Goal: Transaction & Acquisition: Purchase product/service

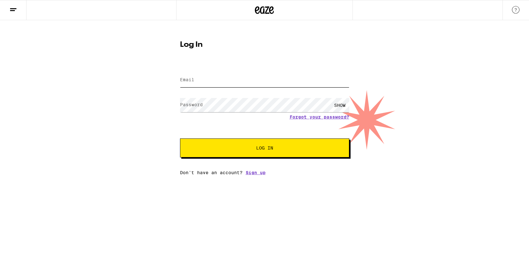
type input "[EMAIL_ADDRESS][DOMAIN_NAME]"
click at [248, 153] on button "Log In" at bounding box center [264, 147] width 169 height 19
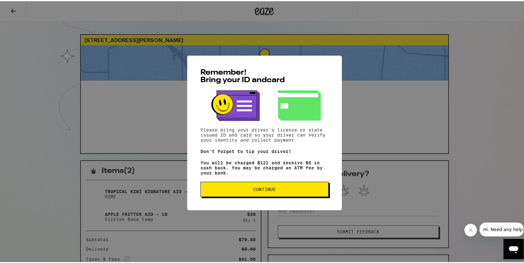
click at [264, 189] on span "Continue" at bounding box center [264, 188] width 23 height 4
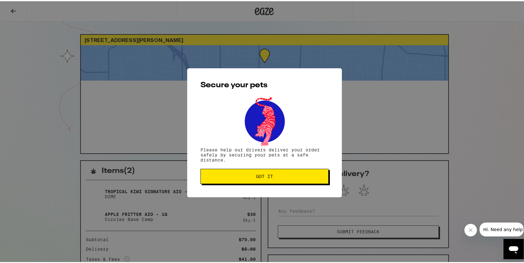
click at [263, 176] on span "Got it" at bounding box center [264, 175] width 17 height 4
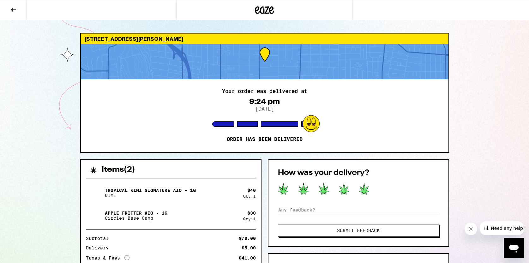
click at [366, 190] on icon at bounding box center [364, 188] width 10 height 11
click at [364, 230] on span "Submit Feedback" at bounding box center [358, 230] width 43 height 4
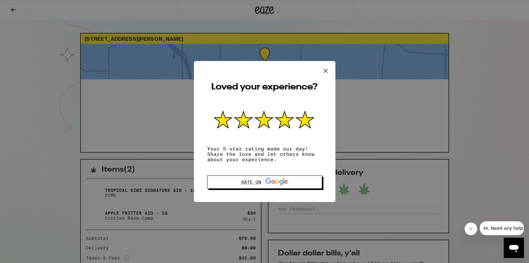
click at [308, 118] on icon at bounding box center [306, 119] width 18 height 17
click at [326, 70] on icon at bounding box center [325, 70] width 9 height 9
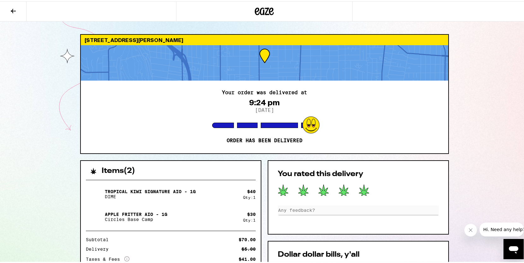
click at [257, 9] on icon at bounding box center [257, 10] width 5 height 8
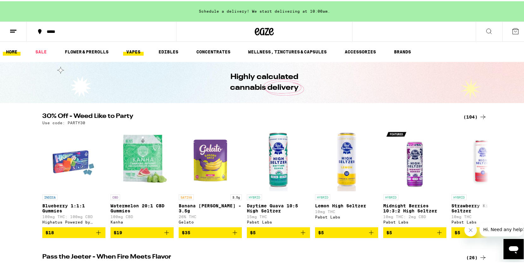
click at [134, 50] on link "VAPES" at bounding box center [133, 51] width 21 height 8
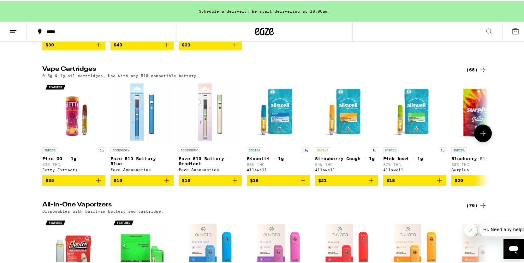
scroll to position [221, 0]
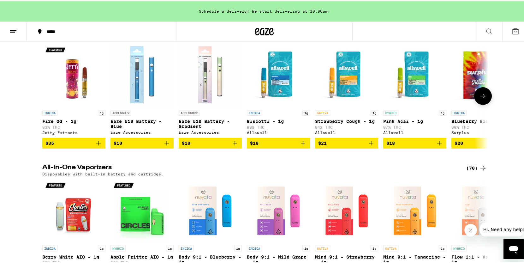
click at [480, 99] on icon at bounding box center [484, 95] width 8 height 8
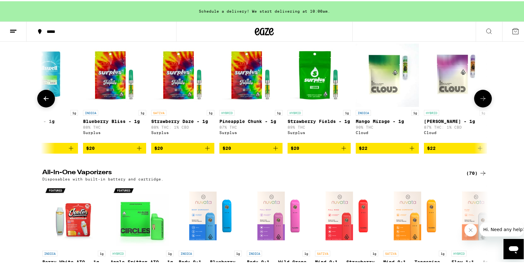
scroll to position [0, 376]
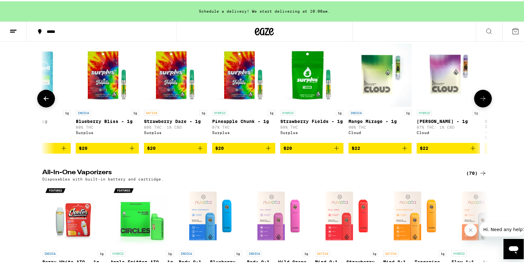
click at [480, 100] on icon at bounding box center [484, 98] width 8 height 8
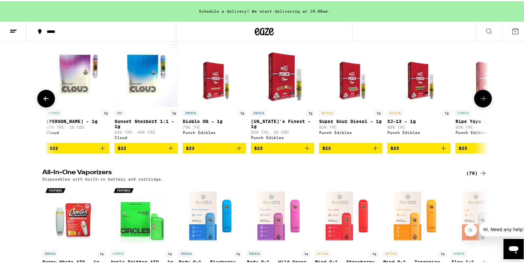
scroll to position [0, 752]
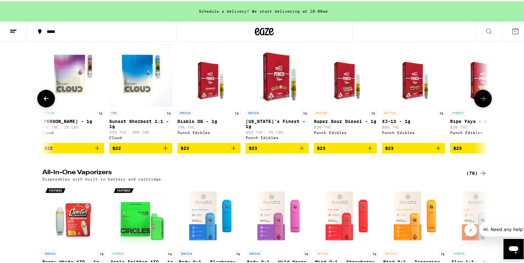
click at [44, 101] on icon at bounding box center [46, 98] width 8 height 8
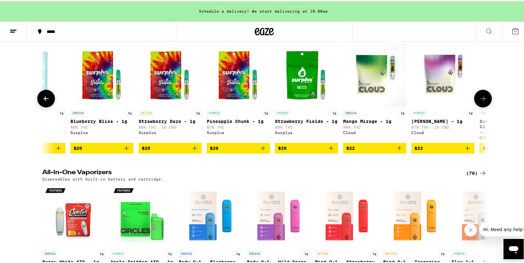
scroll to position [0, 376]
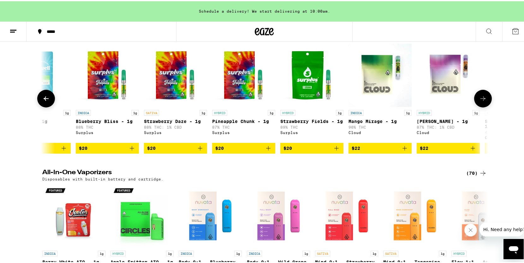
click at [240, 94] on img "Open page for Pineapple Chunk - 1g from Surplus" at bounding box center [243, 73] width 63 height 63
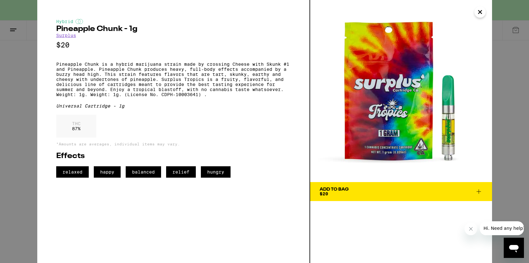
click at [479, 190] on icon at bounding box center [479, 191] width 4 height 4
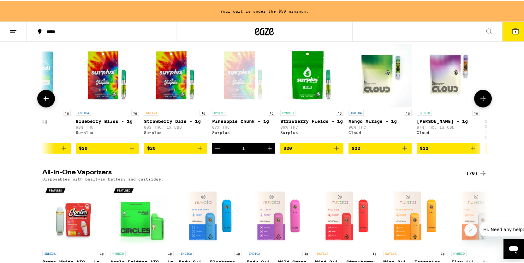
click at [481, 100] on icon at bounding box center [483, 97] width 5 height 4
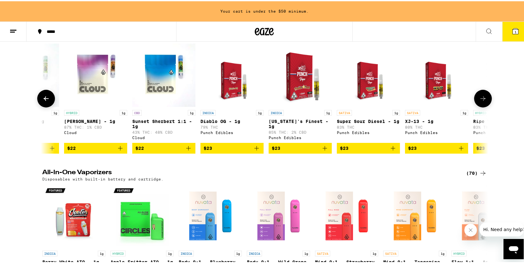
scroll to position [0, 752]
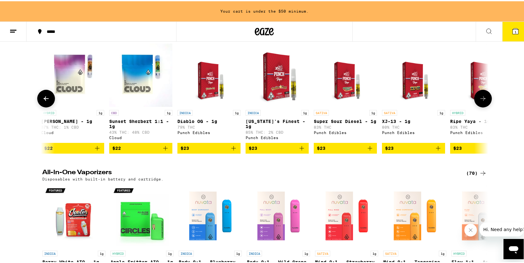
click at [480, 101] on icon at bounding box center [484, 98] width 8 height 8
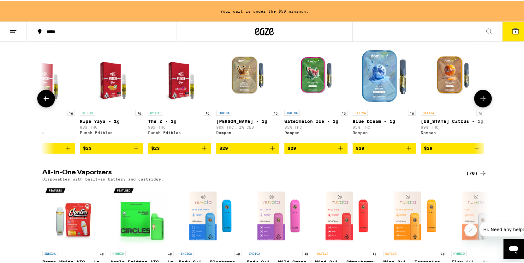
scroll to position [0, 1128]
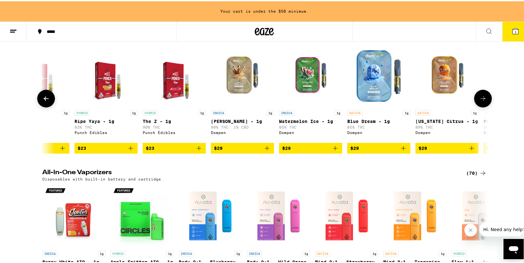
click at [481, 100] on icon at bounding box center [483, 97] width 5 height 4
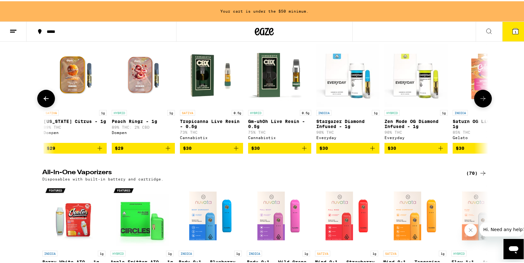
scroll to position [0, 1504]
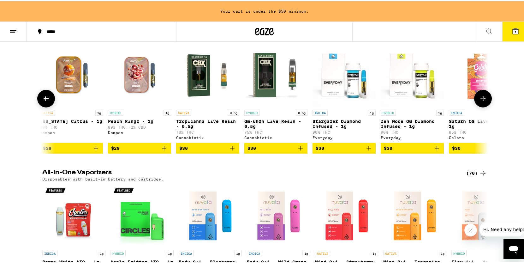
click at [481, 100] on icon at bounding box center [483, 97] width 5 height 4
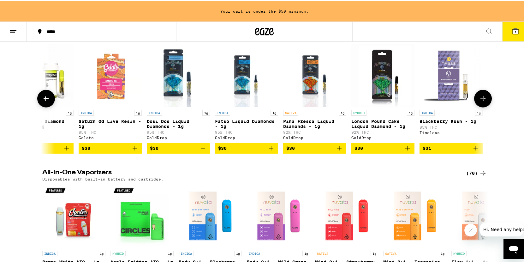
scroll to position [0, 1880]
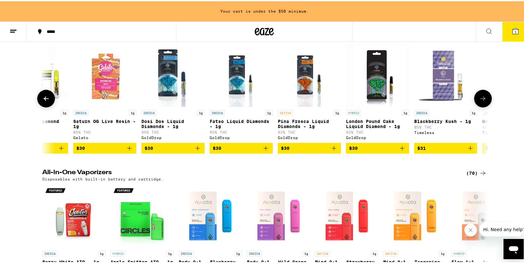
click at [296, 128] on p "Pina Fresca Liquid Diamonds - 1g" at bounding box center [309, 123] width 63 height 10
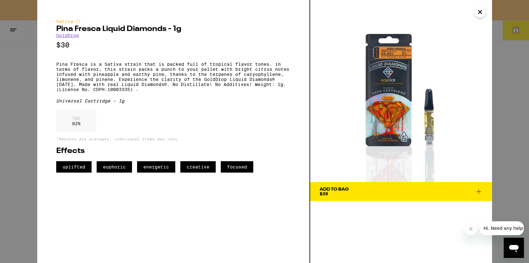
click at [437, 189] on span "Add To Bag $30" at bounding box center [401, 191] width 163 height 9
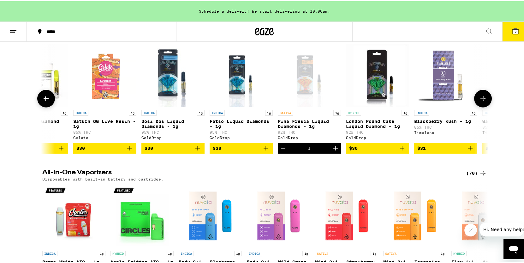
click at [483, 101] on icon at bounding box center [484, 98] width 8 height 8
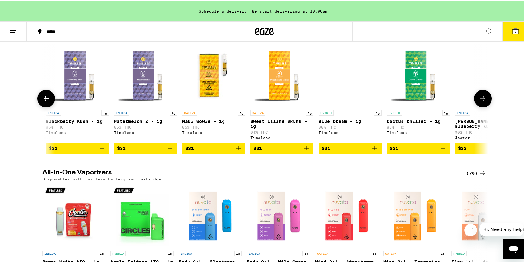
scroll to position [0, 2256]
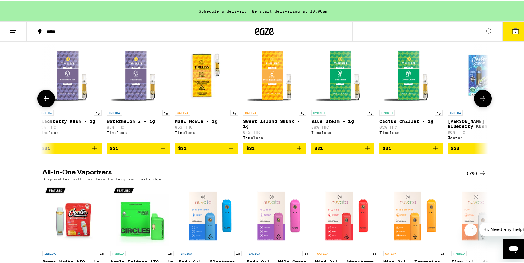
click at [482, 101] on icon at bounding box center [484, 98] width 8 height 8
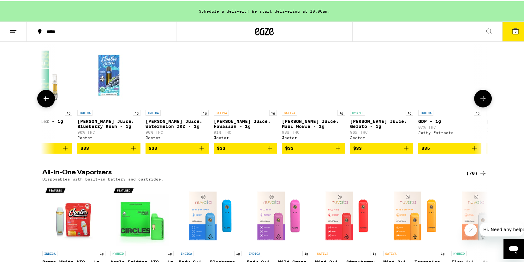
scroll to position [0, 2632]
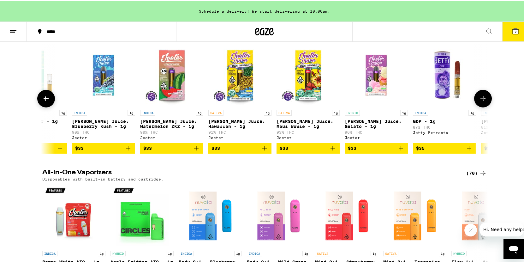
click at [482, 101] on icon at bounding box center [484, 98] width 8 height 8
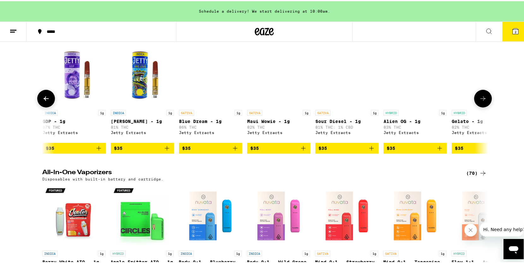
scroll to position [0, 3008]
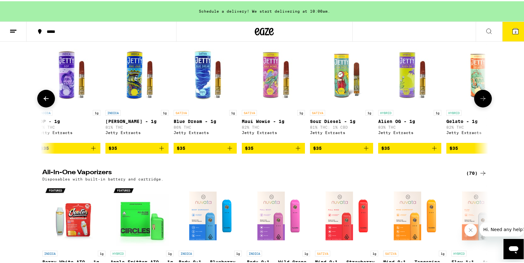
click at [481, 101] on icon at bounding box center [484, 98] width 8 height 8
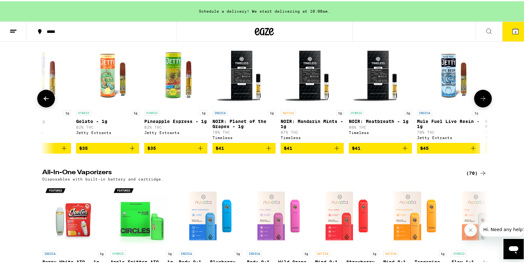
scroll to position [0, 3384]
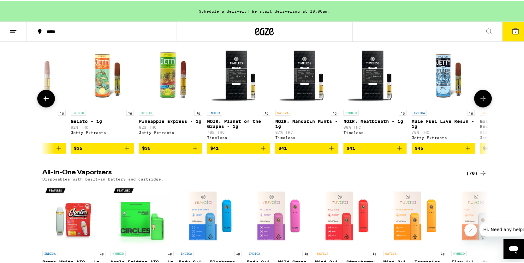
click at [481, 101] on icon at bounding box center [484, 98] width 8 height 8
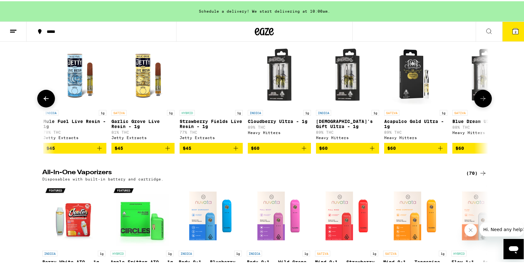
scroll to position [0, 3760]
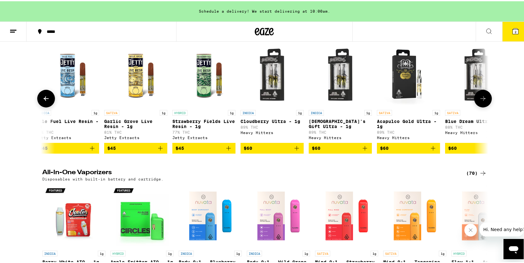
click at [481, 101] on icon at bounding box center [484, 98] width 8 height 8
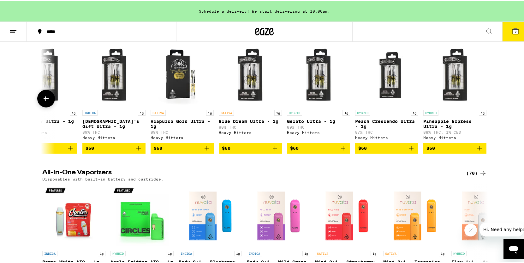
scroll to position [0, 3991]
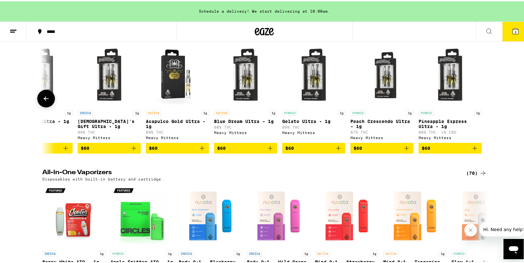
click at [481, 101] on div at bounding box center [484, 97] width 18 height 18
click at [42, 101] on icon at bounding box center [46, 98] width 8 height 8
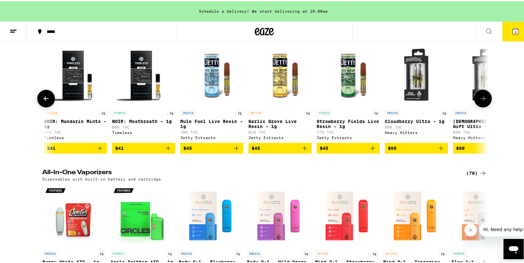
scroll to position [0, 3615]
click at [42, 101] on icon at bounding box center [46, 98] width 8 height 8
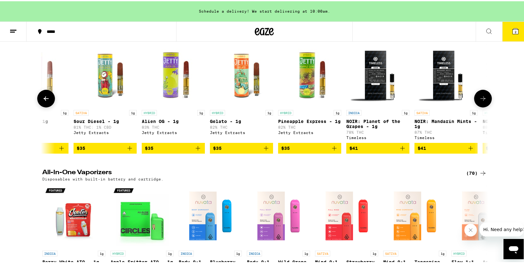
scroll to position [0, 3239]
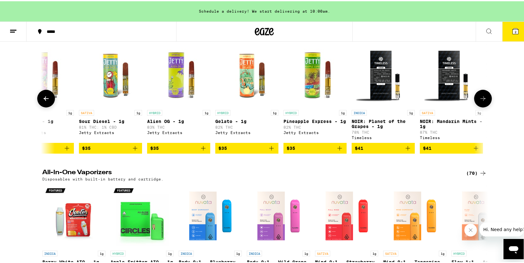
click at [42, 101] on icon at bounding box center [46, 98] width 8 height 8
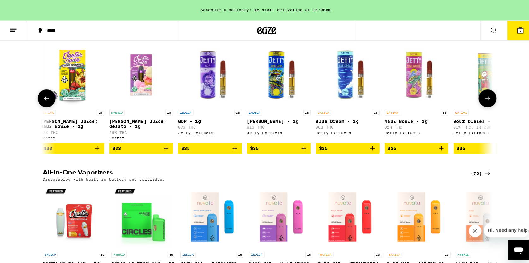
scroll to position [0, 2863]
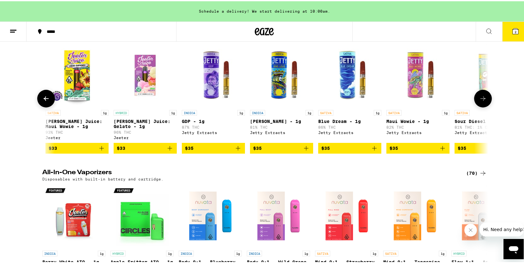
click at [125, 124] on p "[PERSON_NAME] Juice: Gelato - 1g" at bounding box center [145, 123] width 63 height 10
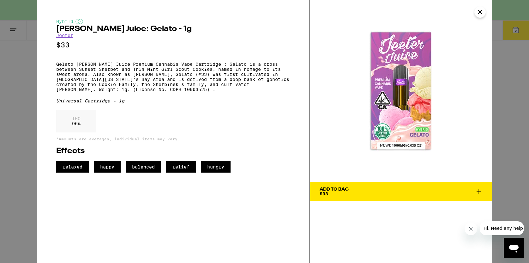
click at [478, 189] on icon at bounding box center [479, 192] width 8 height 8
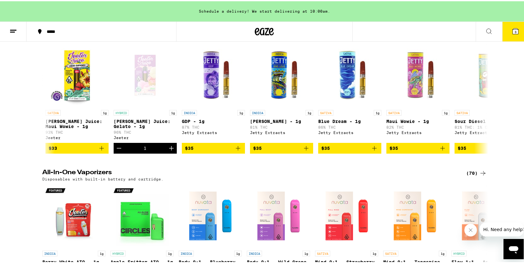
click at [517, 28] on button "3" at bounding box center [516, 31] width 27 height 20
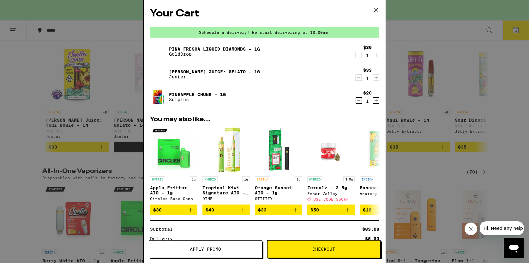
click at [215, 49] on link "Pina Fresca Liquid Diamonds - 1g" at bounding box center [214, 48] width 91 height 5
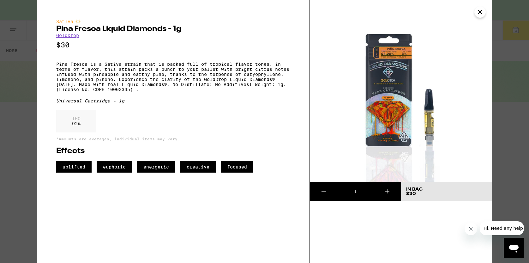
click at [478, 12] on icon "Close" at bounding box center [480, 11] width 8 height 9
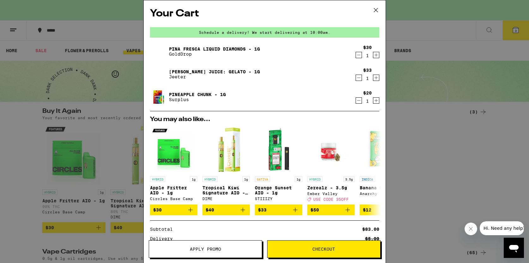
click at [374, 8] on icon at bounding box center [375, 9] width 9 height 9
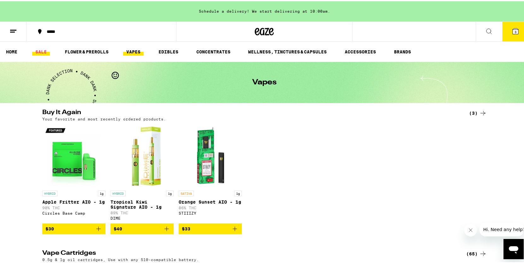
click at [41, 49] on link "SALE" at bounding box center [41, 51] width 18 height 8
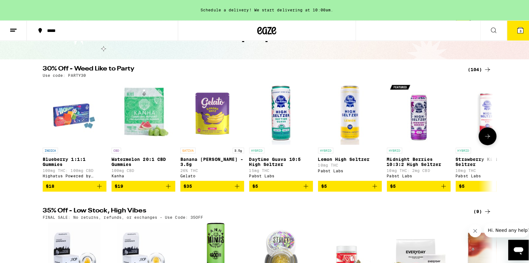
scroll to position [32, 0]
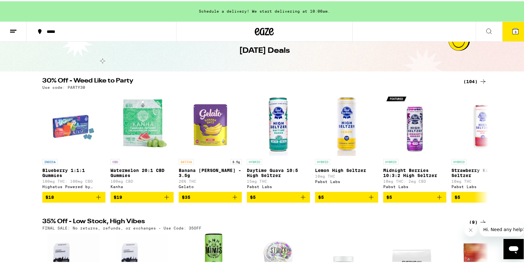
click at [515, 31] on span "3" at bounding box center [516, 31] width 2 height 4
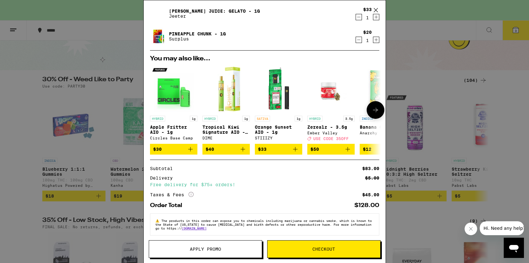
scroll to position [63, 0]
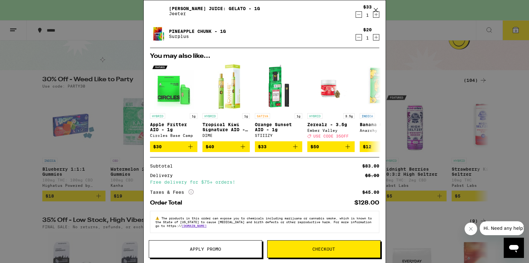
click at [202, 245] on button "Apply Promo" at bounding box center [205, 249] width 113 height 18
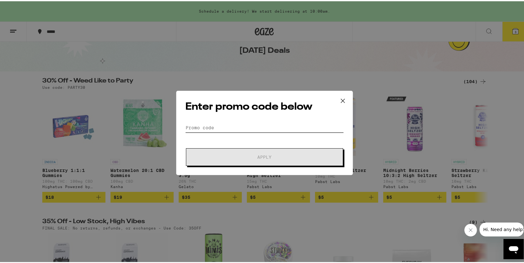
click at [206, 125] on input "Promo Code" at bounding box center [264, 126] width 159 height 9
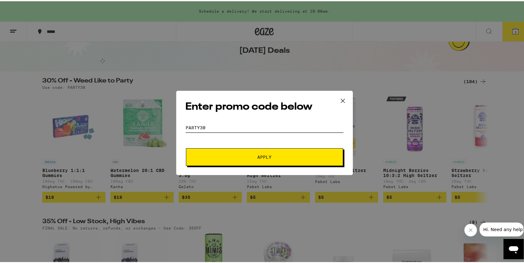
type input "party30"
click at [214, 157] on span "Apply" at bounding box center [265, 156] width 114 height 4
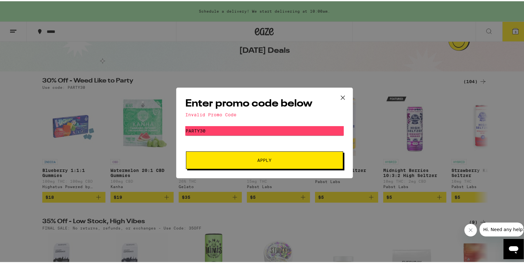
click at [340, 94] on icon at bounding box center [342, 96] width 9 height 9
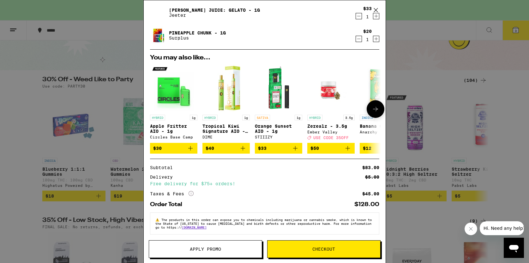
scroll to position [68, 0]
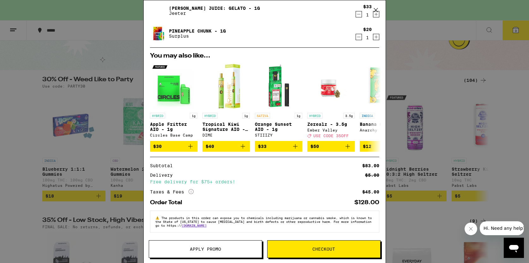
click at [191, 190] on icon "More Info" at bounding box center [191, 191] width 5 height 5
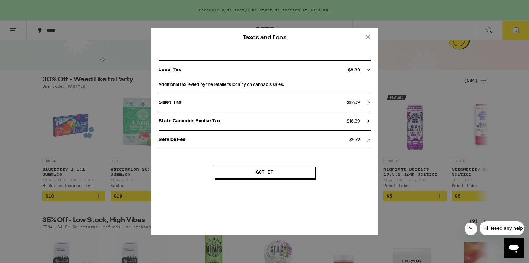
click at [365, 38] on icon at bounding box center [367, 37] width 9 height 9
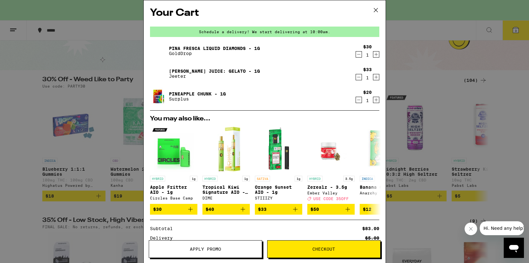
scroll to position [0, 0]
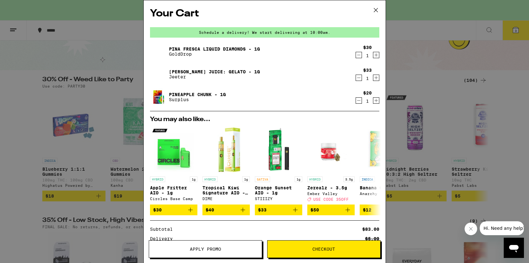
click at [201, 94] on link "Pineapple Chunk - 1g" at bounding box center [197, 94] width 57 height 5
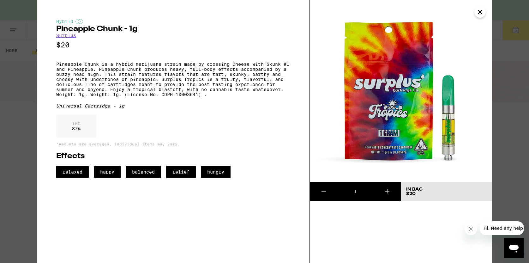
click at [480, 11] on icon "Close" at bounding box center [480, 11] width 8 height 9
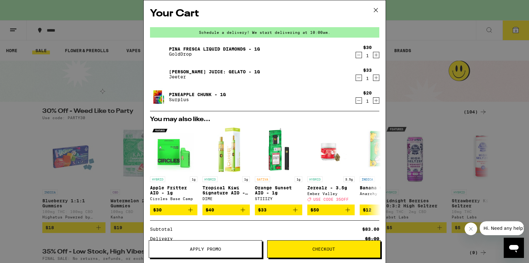
click at [188, 72] on link "[PERSON_NAME] Juice: Gelato - 1g" at bounding box center [214, 71] width 91 height 5
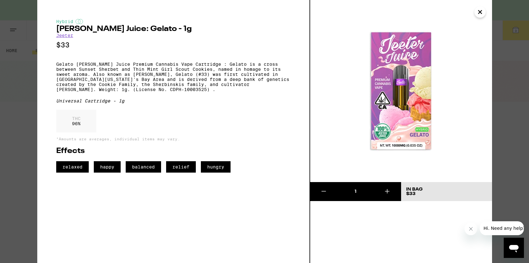
click at [479, 13] on icon "Close" at bounding box center [480, 11] width 3 height 3
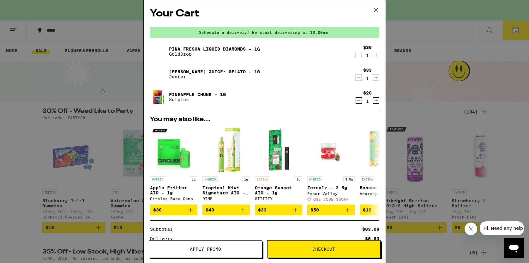
click at [240, 47] on link "Pina Fresca Liquid Diamonds - 1g" at bounding box center [214, 48] width 91 height 5
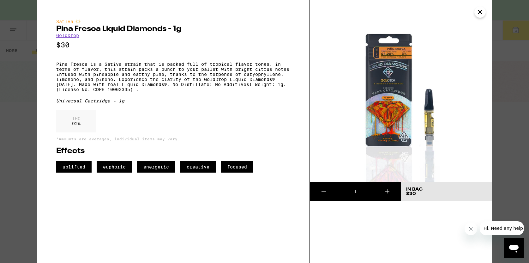
click at [482, 11] on icon "Close" at bounding box center [480, 11] width 8 height 9
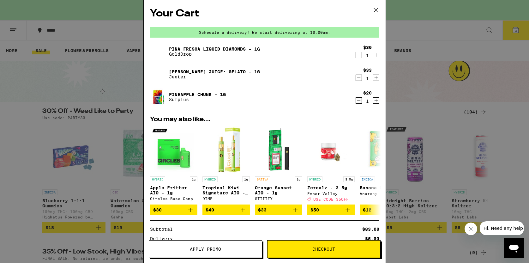
click at [356, 100] on icon "Decrement" at bounding box center [359, 101] width 6 height 8
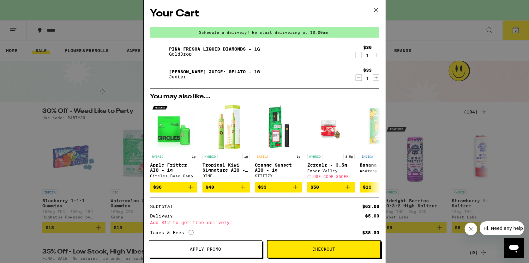
click at [300, 245] on button "Checkout" at bounding box center [323, 249] width 113 height 18
